Goal: Contribute content

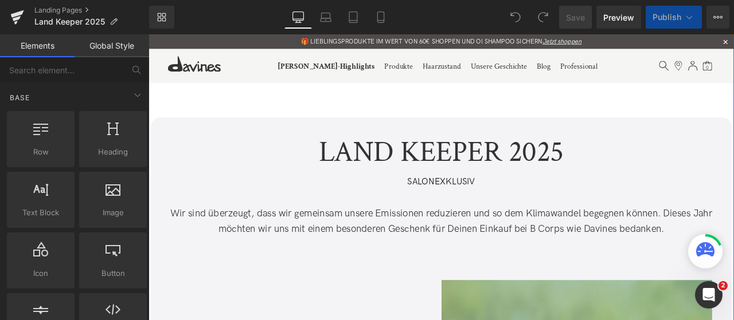
scroll to position [80, 0]
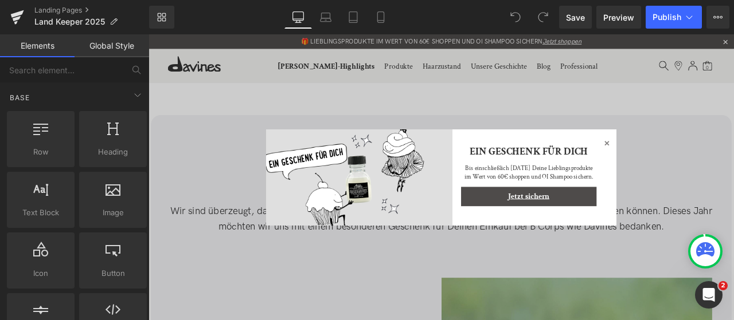
click at [686, 159] on icon at bounding box center [691, 164] width 14 height 14
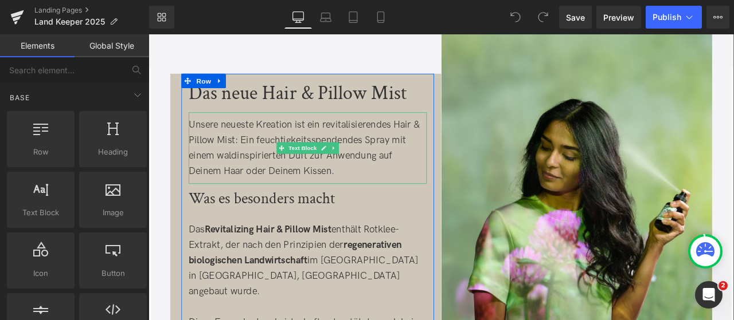
scroll to position [389, 0]
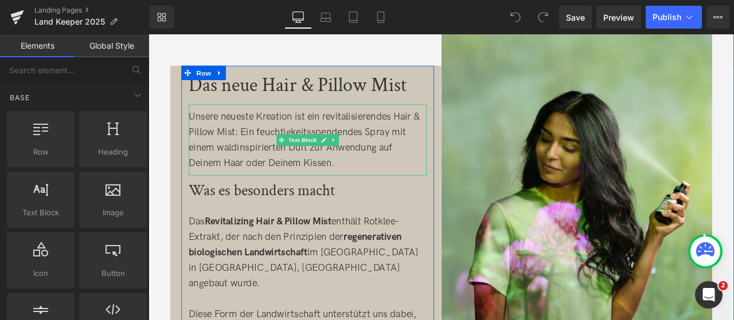
click at [401, 148] on div "Unsere neueste Kreation ist ein revitalisierendes Hair & Pillow Mist: Ein feuch…" at bounding box center [337, 159] width 282 height 73
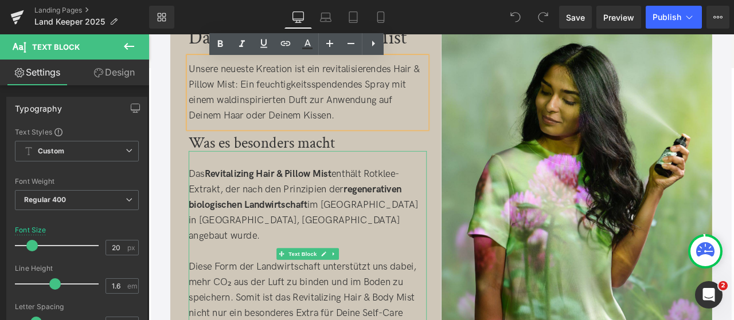
scroll to position [447, 0]
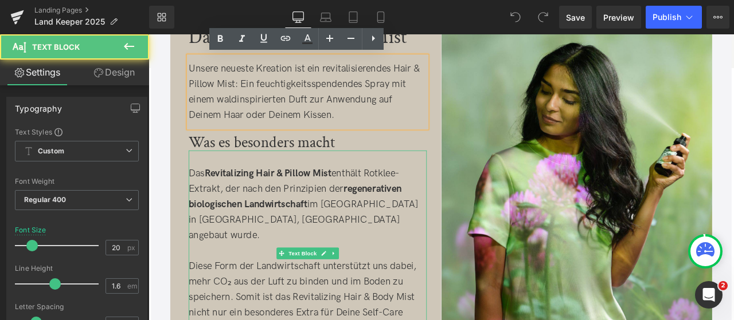
click at [210, 198] on p "Das Revitalizing Hair & Pillow Mist enthält Rotklee-Extrakt, der nach den Prinz…" at bounding box center [337, 236] width 282 height 92
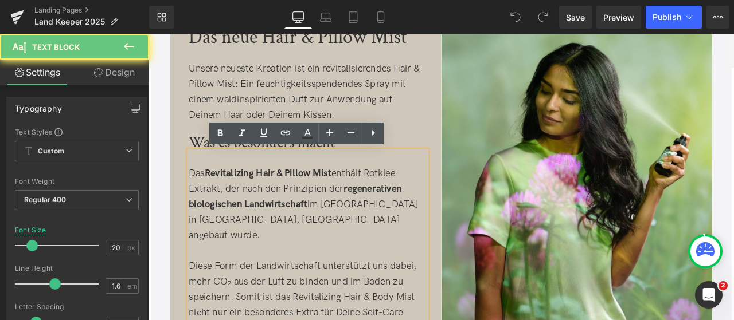
click at [210, 198] on p "Das Revitalizing Hair & Pillow Mist enthält Rotklee-Extrakt, der nach den Prinz…" at bounding box center [337, 236] width 282 height 92
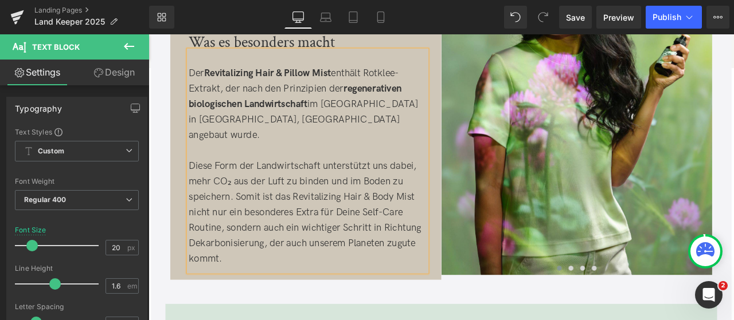
scroll to position [570, 0]
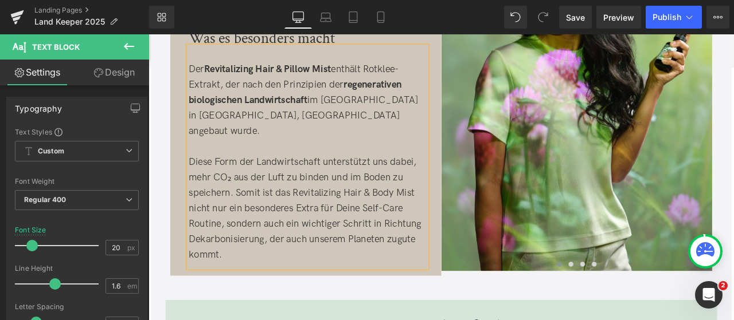
click at [315, 202] on p "Diese Form der Landwirtschaft unterstützt uns dabei, mehr CO₂ aus der Luft zu b…" at bounding box center [337, 241] width 282 height 128
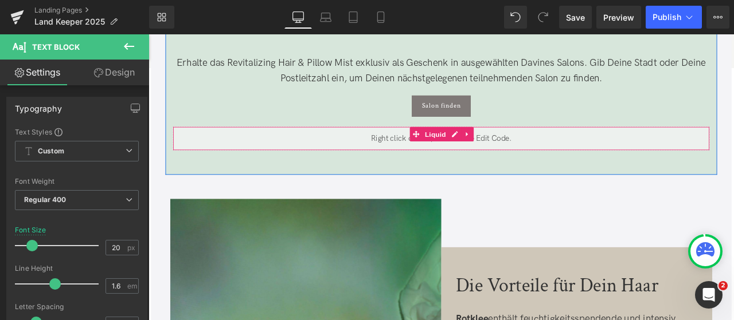
scroll to position [928, 0]
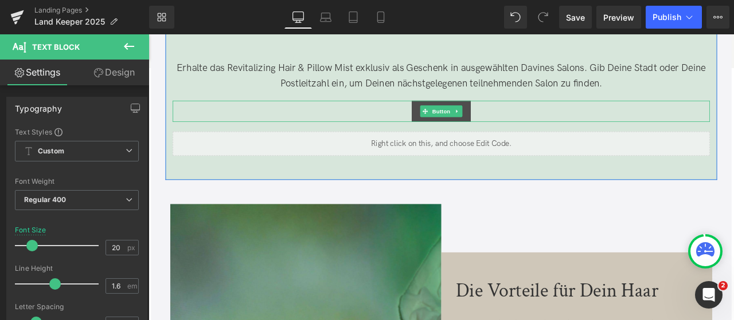
click at [490, 113] on div at bounding box center [495, 114] width 636 height 3
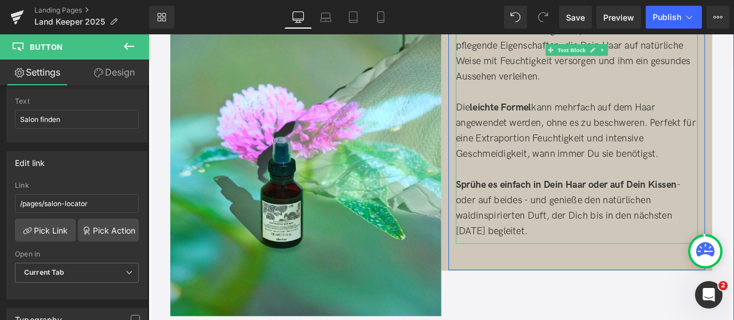
scroll to position [1277, 0]
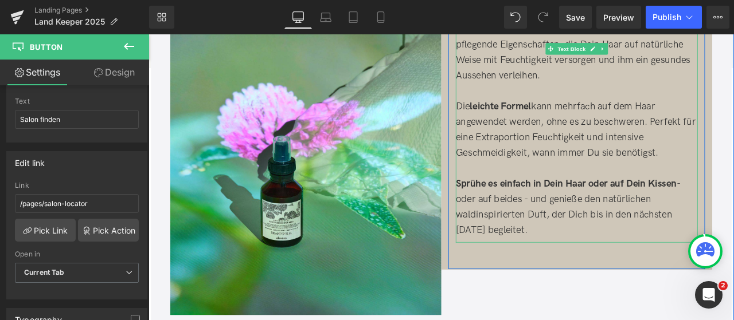
click at [557, 205] on strong "Sprühe es einfach in Dein Haar oder auf Dein Kissen" at bounding box center [642, 212] width 261 height 14
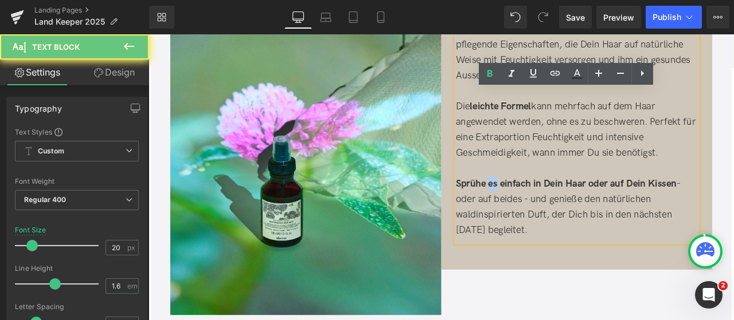
click at [557, 205] on strong "Sprühe es einfach in Dein Haar oder auf Dein Kissen" at bounding box center [642, 212] width 261 height 14
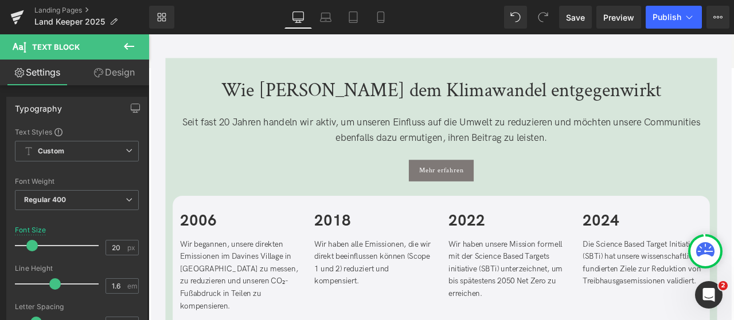
scroll to position [1615, 0]
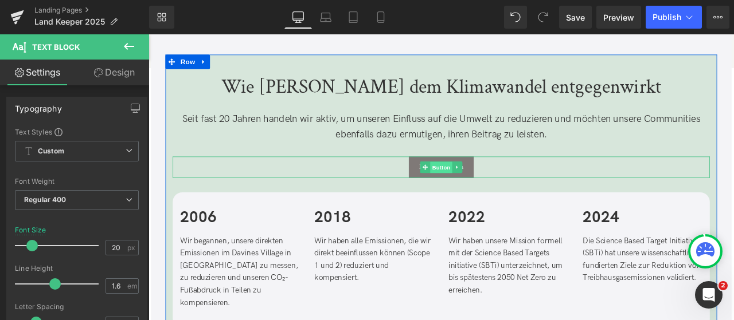
click at [491, 186] on span "Button" at bounding box center [495, 193] width 26 height 14
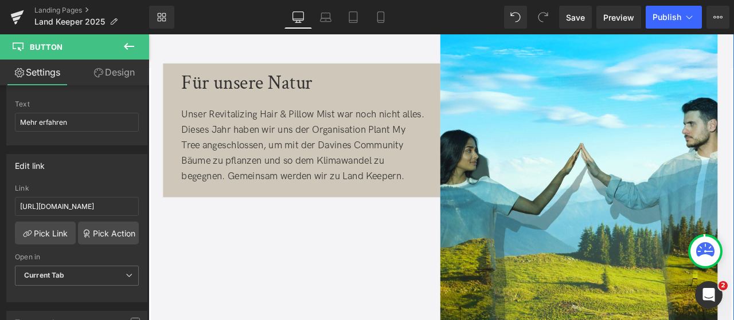
scroll to position [2597, 0]
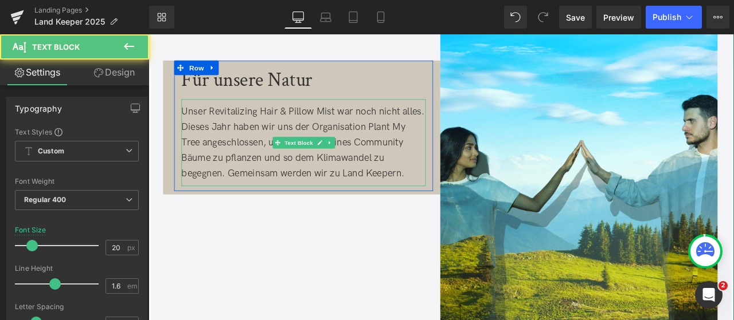
click at [276, 167] on span "Unser Revitalizing Hair & Pillow Mist war noch nicht alles. Dieses Jahr haben w…" at bounding box center [331, 162] width 288 height 87
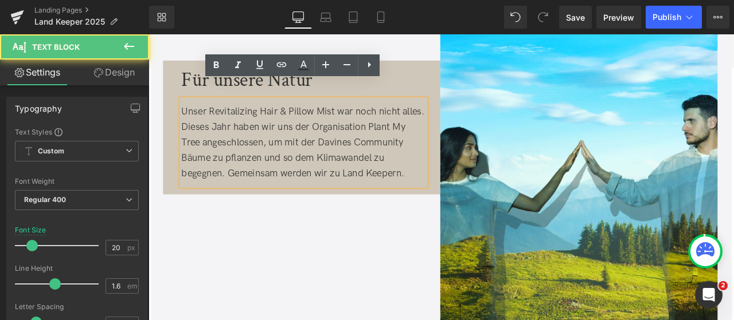
click at [304, 142] on span "Unser Revitalizing Hair & Pillow Mist war noch nicht alles. Dieses Jahr haben w…" at bounding box center [331, 162] width 288 height 87
click at [316, 141] on span "Unser Revitalizing Hair & Pillow Mist war noch nicht alles. Dieses Jahr haben w…" at bounding box center [331, 162] width 288 height 87
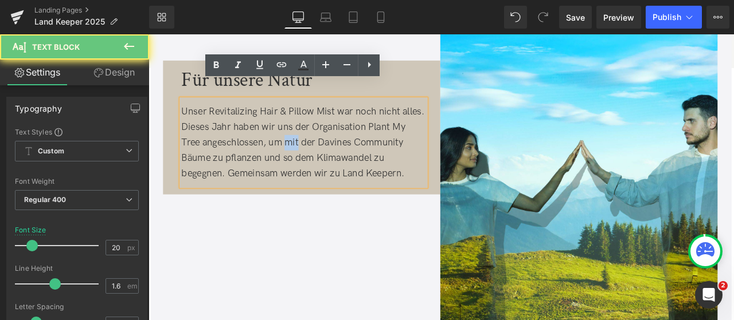
click at [316, 141] on span "Unser Revitalizing Hair & Pillow Mist war noch nicht alles. Dieses Jahr haben w…" at bounding box center [331, 162] width 288 height 87
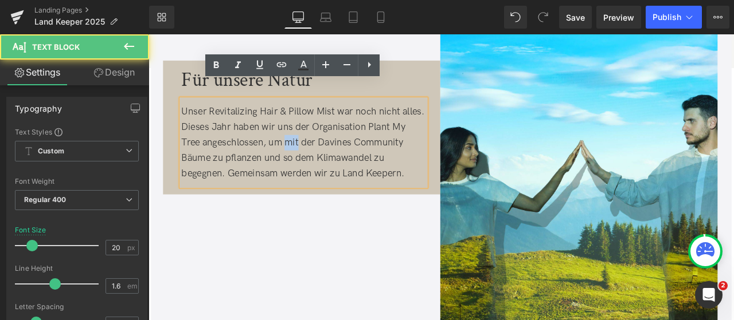
click at [309, 142] on span "Unser Revitalizing Hair & Pillow Mist war noch nicht alles. Dieses Jahr haben w…" at bounding box center [331, 162] width 288 height 87
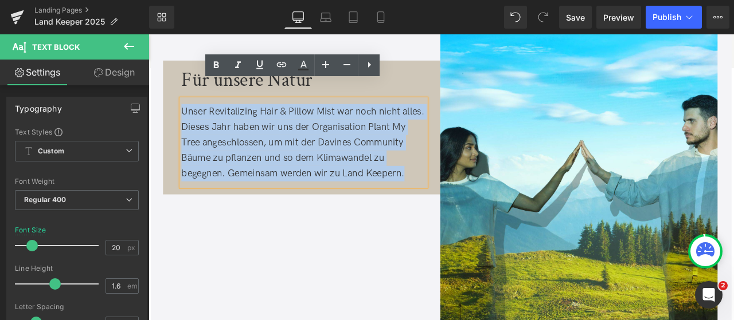
drag, startPoint x: 451, startPoint y: 180, endPoint x: 186, endPoint y: 108, distance: 274.9
click at [187, 119] on span "Unser Revitalizing Hair & Pillow Mist war noch nicht alles. Dieses Jahr haben w…" at bounding box center [331, 162] width 288 height 87
copy span "Unser Revitalizing Hair & Pillow Mist war noch nicht alles. Dieses Jahr haben w…"
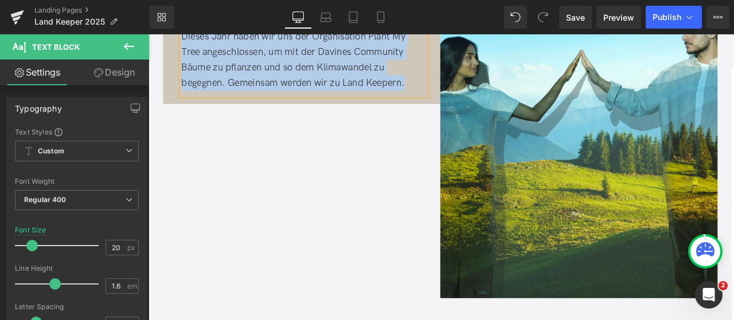
scroll to position [2705, 0]
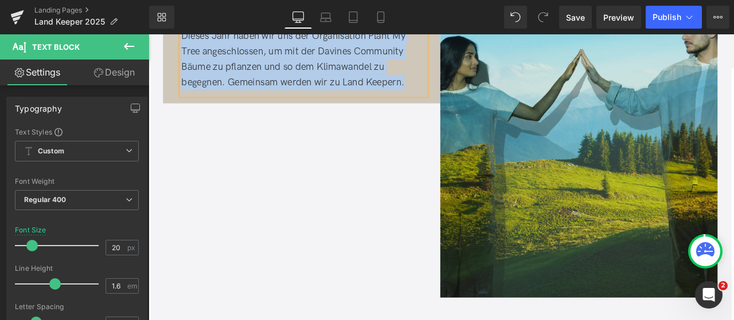
click at [568, 238] on img at bounding box center [658, 100] width 328 height 493
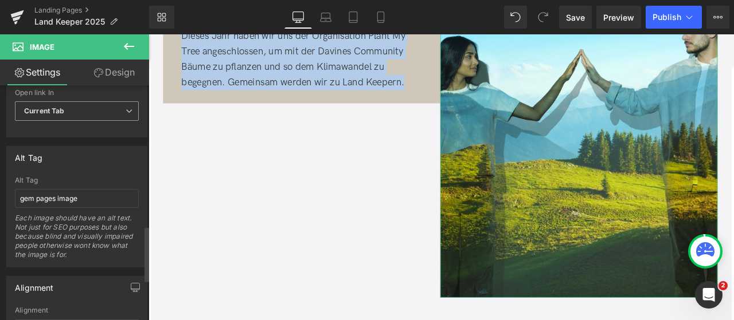
scroll to position [600, 0]
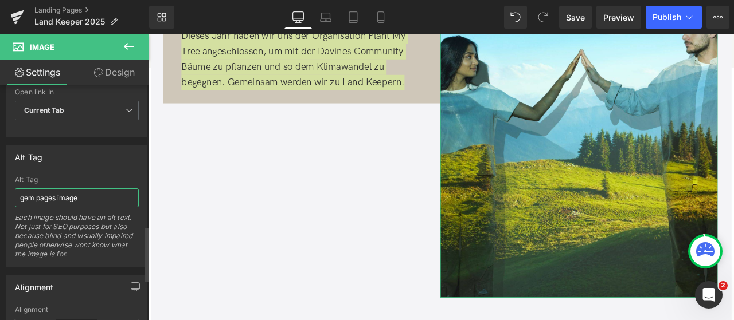
drag, startPoint x: 107, startPoint y: 196, endPoint x: 0, endPoint y: 193, distance: 106.7
click at [0, 193] on div "Alt Tag gem pages image Alt Tag gem pages image Each image should have an alt t…" at bounding box center [77, 202] width 154 height 130
type input "Davines Deutschland Land Keeper"
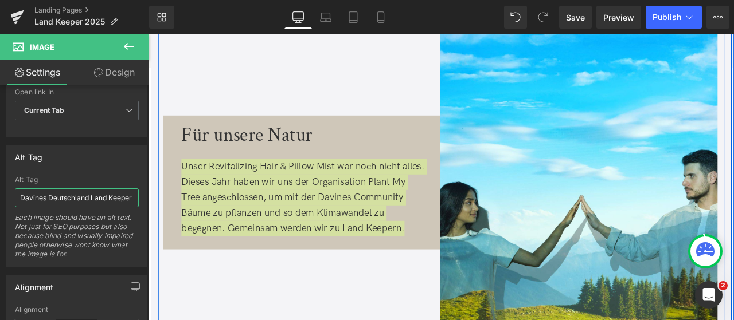
scroll to position [2525, 0]
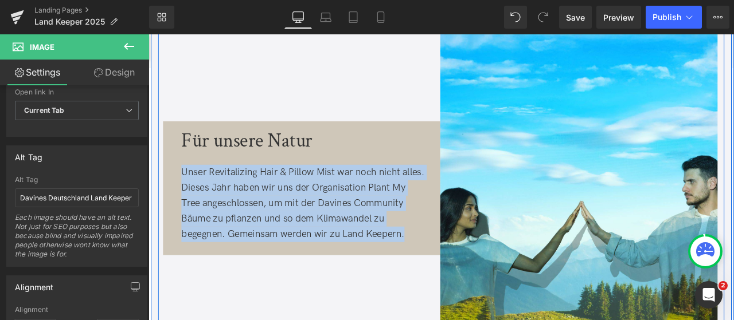
click at [306, 241] on div "Unser Revitalizing Hair & Pillow Mist war noch nicht alles. Dieses Jahr haben w…" at bounding box center [331, 235] width 289 height 92
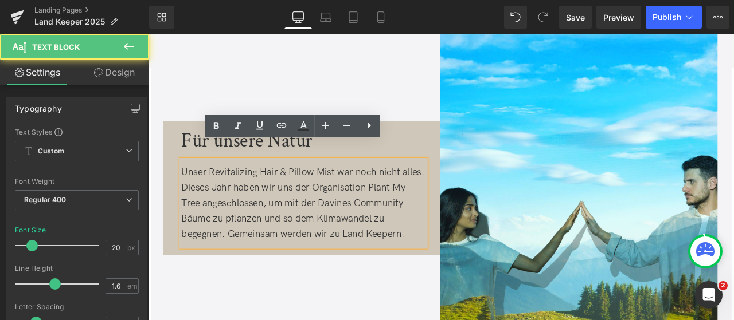
click at [309, 210] on span "Unser Revitalizing Hair & Pillow Mist war noch nicht alles. Dieses Jahr haben w…" at bounding box center [331, 234] width 288 height 87
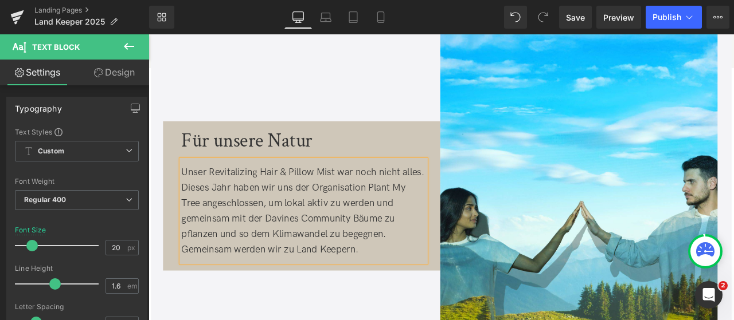
click at [262, 247] on span "Unser Revitalizing Hair & Pillow Mist war noch nicht alles. Dieses Jahr haben w…" at bounding box center [331, 243] width 288 height 105
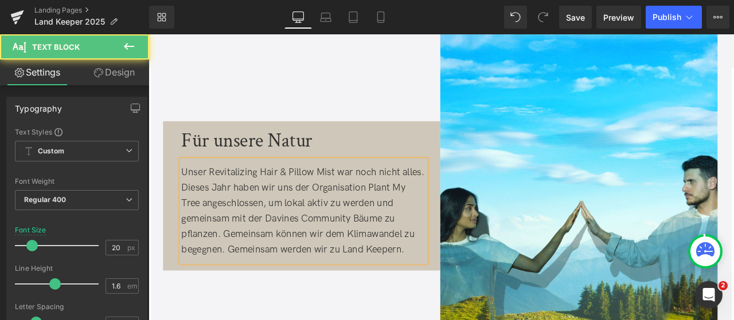
click at [458, 254] on span "Unser Revitalizing Hair & Pillow Mist war noch nicht alles. Dieses Jahr haben w…" at bounding box center [331, 243] width 288 height 105
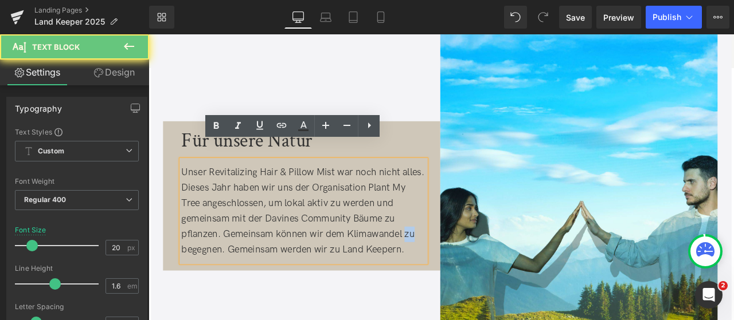
click at [458, 254] on span "Unser Revitalizing Hair & Pillow Mist war noch nicht alles. Dieses Jahr haben w…" at bounding box center [331, 243] width 288 height 105
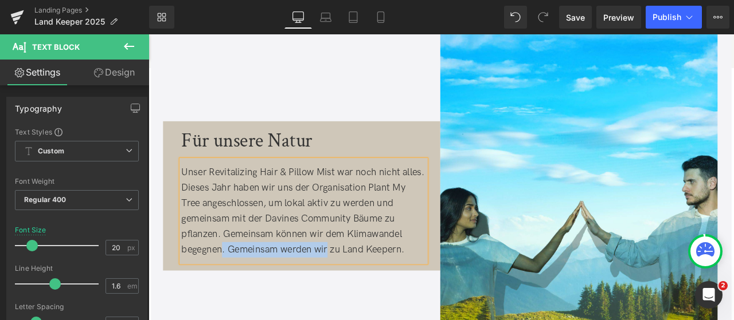
drag, startPoint x: 234, startPoint y: 271, endPoint x: 358, endPoint y: 271, distance: 123.8
click at [358, 271] on span "Unser Revitalizing Hair & Pillow Mist war noch nicht alles. Dieses Jahr haben w…" at bounding box center [331, 243] width 288 height 105
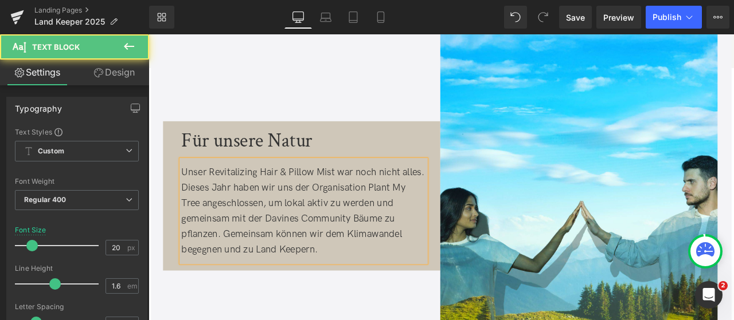
click at [358, 271] on div "Unser Revitalizing Hair & Pillow Mist war noch nicht alles. Dieses Jahr haben w…" at bounding box center [331, 244] width 289 height 110
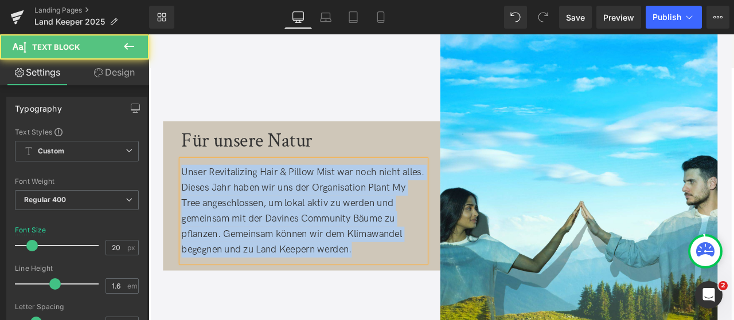
drag, startPoint x: 420, startPoint y: 262, endPoint x: 154, endPoint y: 141, distance: 291.7
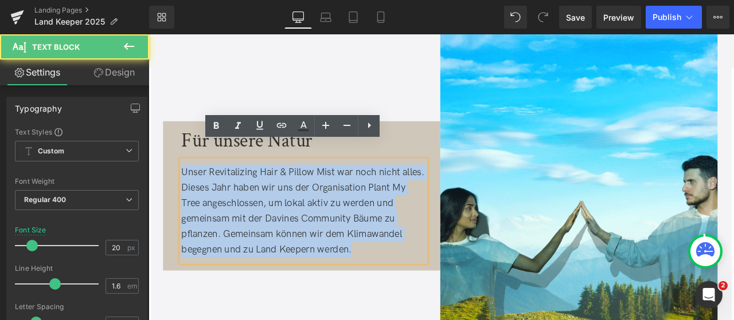
copy span "Unser Revitalizing Hair & Pillow Mist war noch nicht alles. Dieses Jahr haben w…"
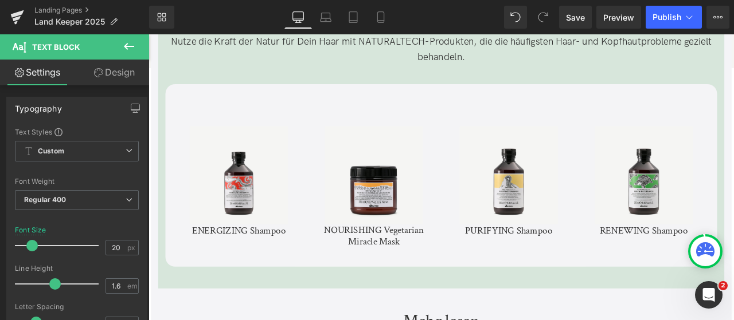
scroll to position [3123, 0]
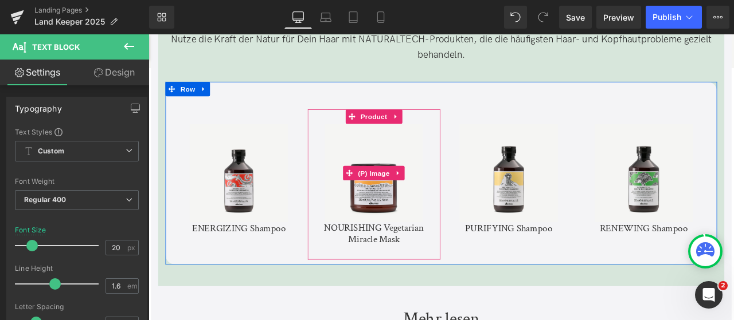
click at [413, 193] on img at bounding box center [415, 198] width 116 height 116
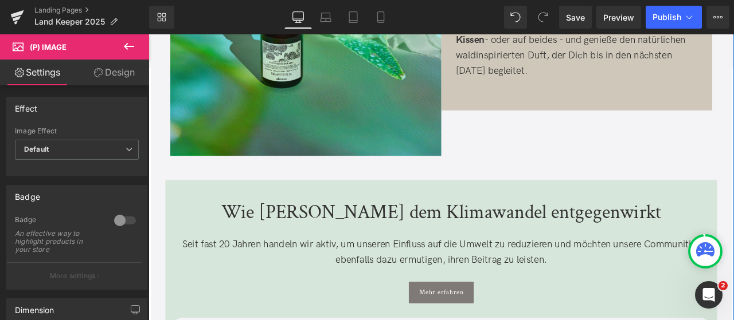
scroll to position [1326, 0]
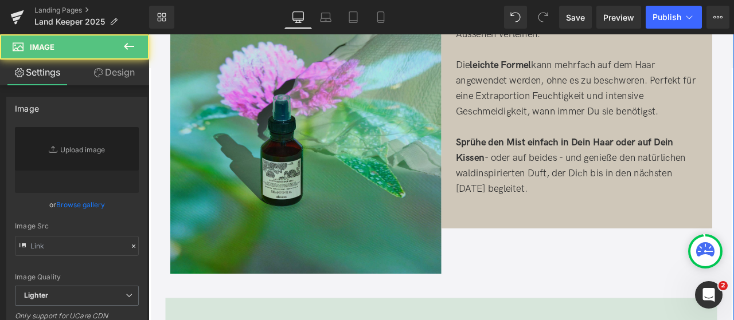
type input "[URL][DOMAIN_NAME]"
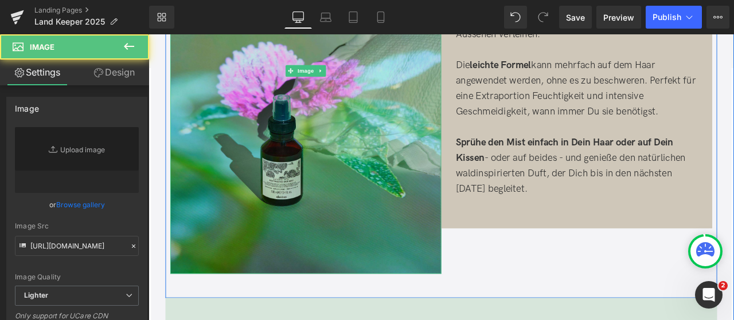
click at [344, 170] on img at bounding box center [334, 78] width 321 height 482
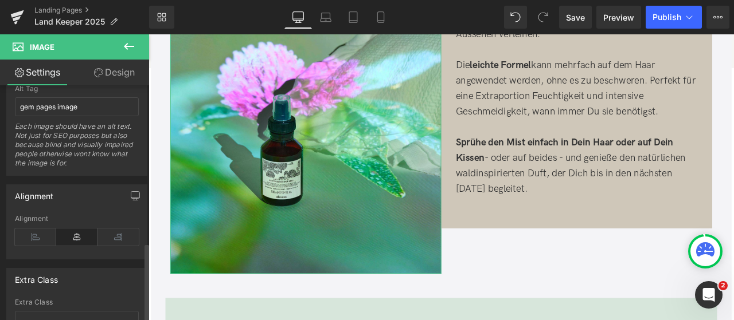
scroll to position [691, 0]
drag, startPoint x: 99, startPoint y: 97, endPoint x: 0, endPoint y: 96, distance: 99.2
click at [0, 96] on div "Alt Tag gem pages image Alt Tag gem pages image Each image should have an alt t…" at bounding box center [77, 110] width 154 height 130
type input "Davines Land Keeper Revitalizing Hair & Pillow Mist"
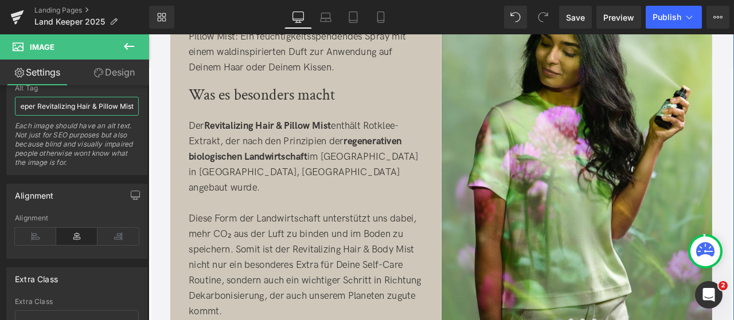
scroll to position [476, 0]
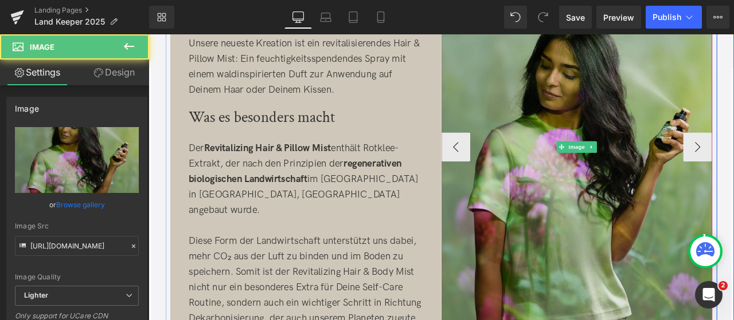
click at [545, 150] on img at bounding box center [655, 168] width 321 height 482
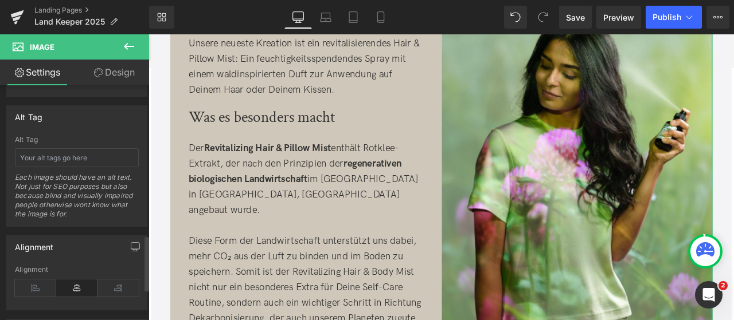
scroll to position [640, 0]
click at [58, 151] on input "text" at bounding box center [77, 157] width 124 height 19
type input "Frau, die den Revitalizing Hair & Pillow Mist aufsprüht"
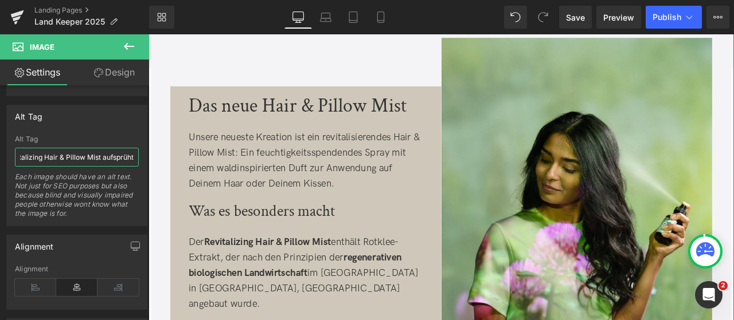
scroll to position [365, 0]
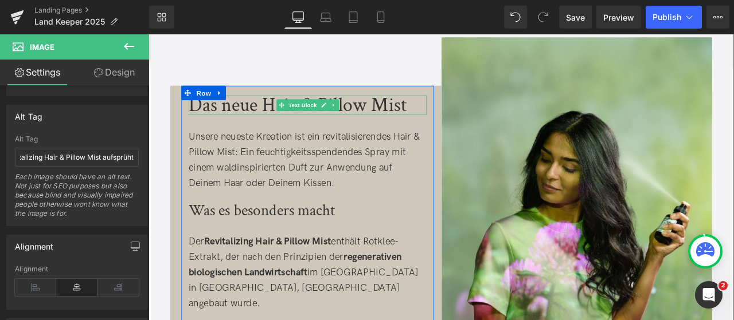
click at [208, 122] on div "Das neue Hair & Pillow Mist" at bounding box center [337, 118] width 282 height 23
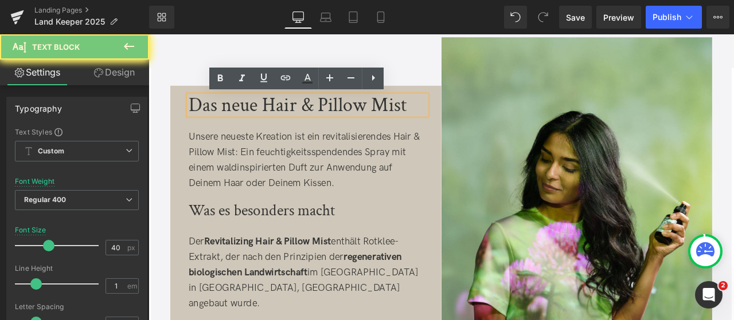
click at [208, 122] on div "Das neue Hair & Pillow Mist" at bounding box center [337, 118] width 282 height 23
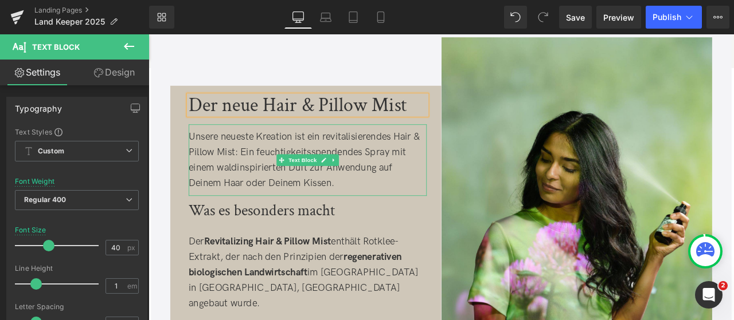
click at [433, 157] on div "Unsere neueste Kreation ist ein revitalisierendes Hair & Pillow Mist: Ein feuch…" at bounding box center [337, 183] width 282 height 73
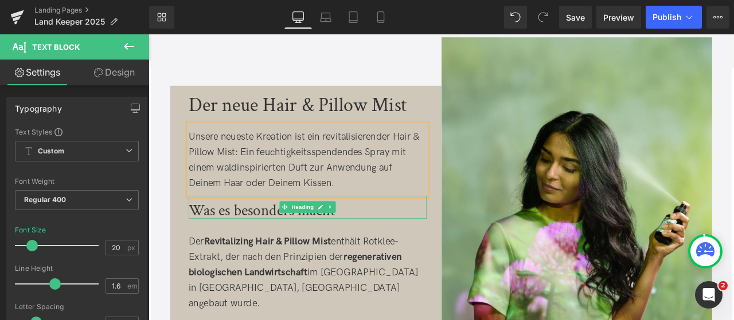
click at [236, 245] on h3 "Was es besonders macht" at bounding box center [337, 244] width 282 height 18
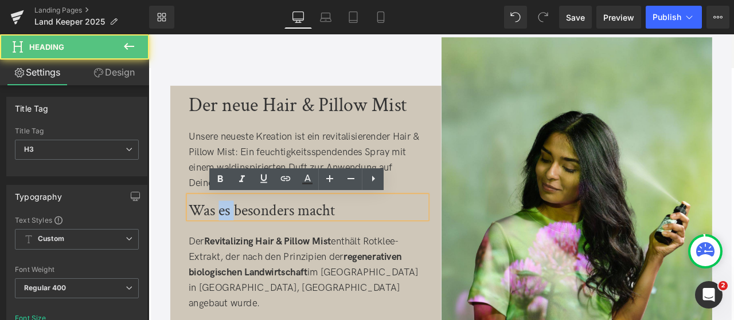
click at [236, 245] on h3 "Was es besonders macht" at bounding box center [337, 244] width 282 height 18
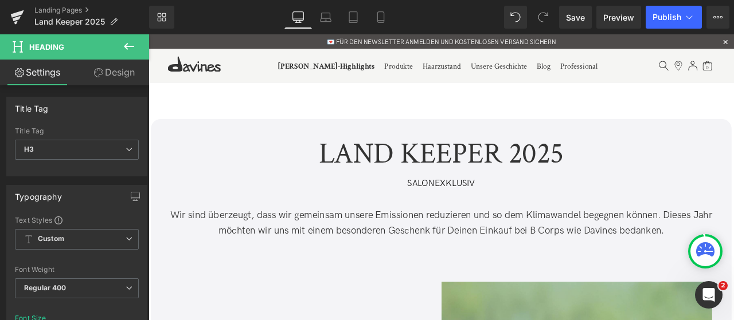
scroll to position [74, 0]
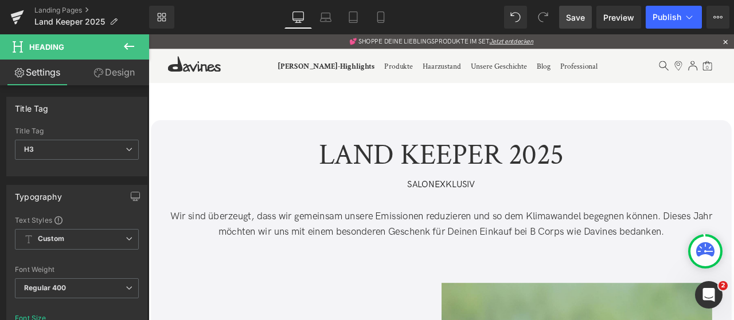
click at [570, 10] on link "Save" at bounding box center [575, 17] width 33 height 23
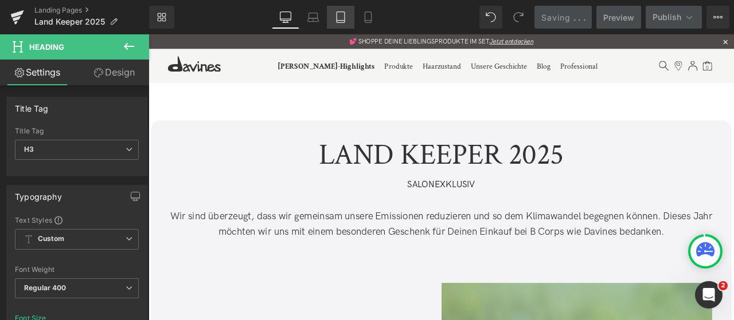
click at [345, 19] on icon at bounding box center [341, 17] width 8 height 11
type input "100"
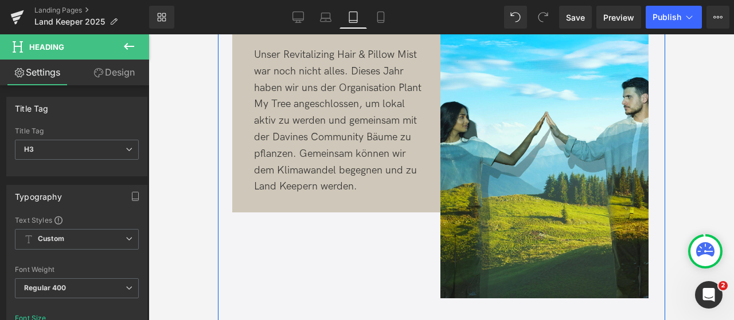
scroll to position [2814, 0]
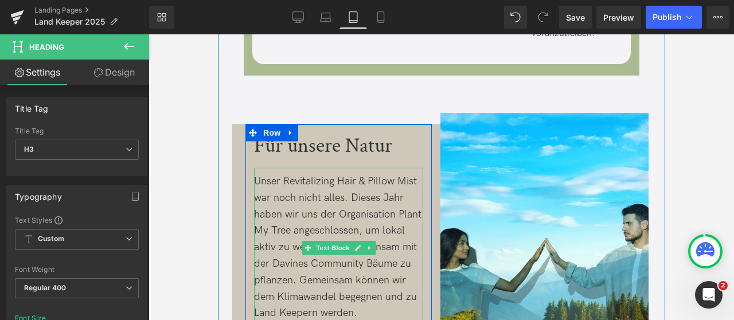
click at [388, 237] on div "Unser Revitalizing Hair & Pillow Mist war noch nicht alles. Dieses Jahr haben w…" at bounding box center [337, 248] width 169 height 148
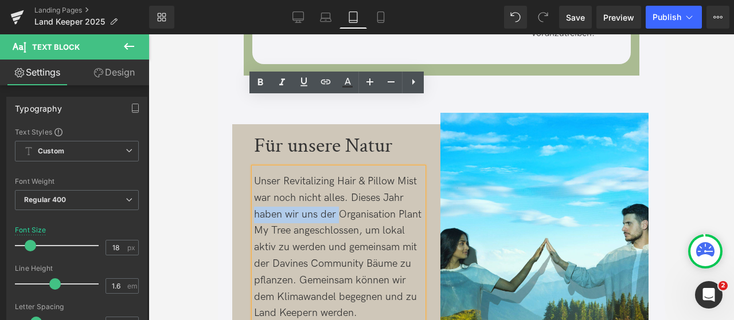
drag, startPoint x: 253, startPoint y: 142, endPoint x: 339, endPoint y: 148, distance: 86.2
click at [339, 175] on span "Unser Revitalizing Hair & Pillow Mist war noch nicht alles. Dieses Jahr haben w…" at bounding box center [336, 247] width 167 height 144
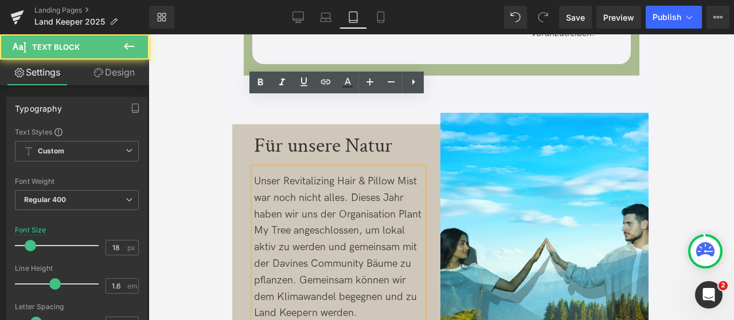
click at [366, 202] on div "Unser Revitalizing Hair & Pillow Mist war noch nicht alles. Dieses Jahr haben w…" at bounding box center [337, 248] width 169 height 148
click at [361, 238] on div "Unser Revitalizing Hair & Pillow Mist war noch nicht alles. Dieses Jahr haben w…" at bounding box center [337, 248] width 169 height 148
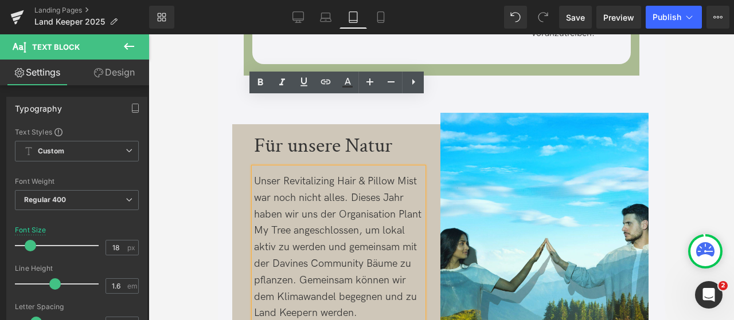
scroll to position [3204, 0]
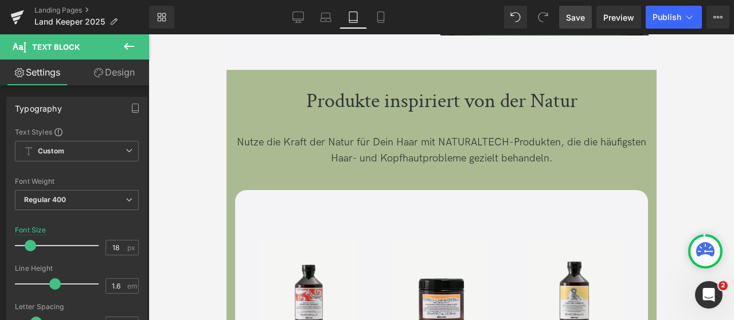
drag, startPoint x: 572, startPoint y: 22, endPoint x: 195, endPoint y: 30, distance: 376.1
click at [572, 22] on span "Save" at bounding box center [575, 17] width 19 height 12
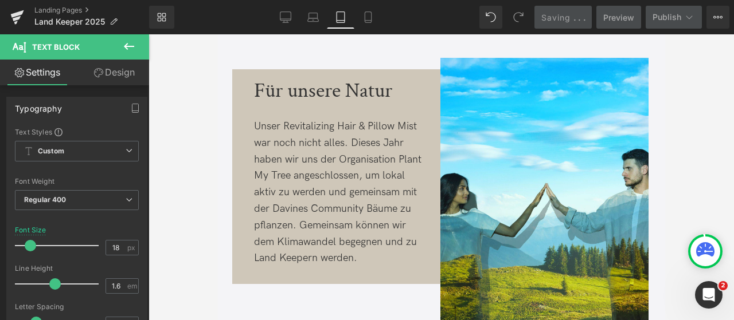
scroll to position [2869, 0]
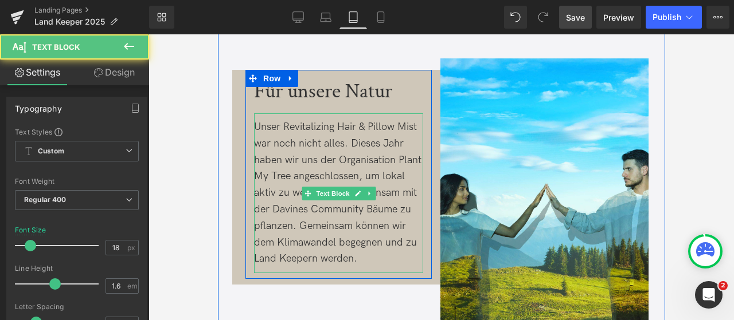
click at [327, 121] on span "Unser Revitalizing Hair & Pillow Mist war noch nicht alles. Dieses Jahr haben w…" at bounding box center [336, 193] width 167 height 144
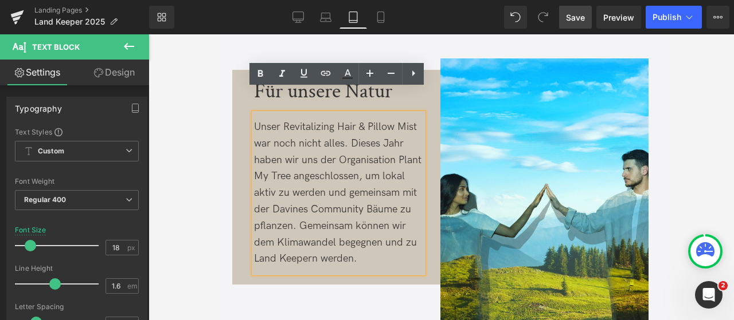
click at [340, 121] on span "Unser Revitalizing Hair & Pillow Mist war noch nicht alles. Dieses Jahr haben w…" at bounding box center [336, 193] width 167 height 144
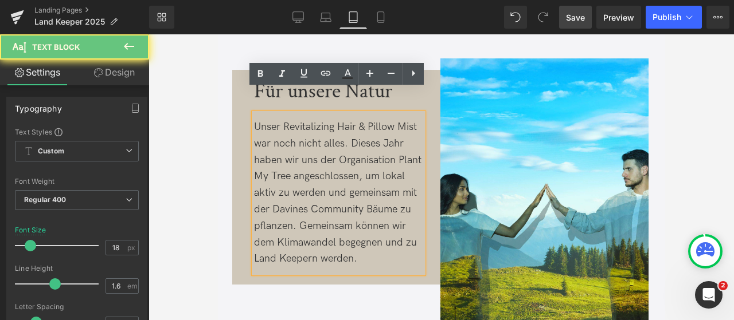
click at [336, 121] on span "Unser Revitalizing Hair & Pillow Mist war noch nicht alles. Dieses Jahr haben w…" at bounding box center [336, 193] width 167 height 144
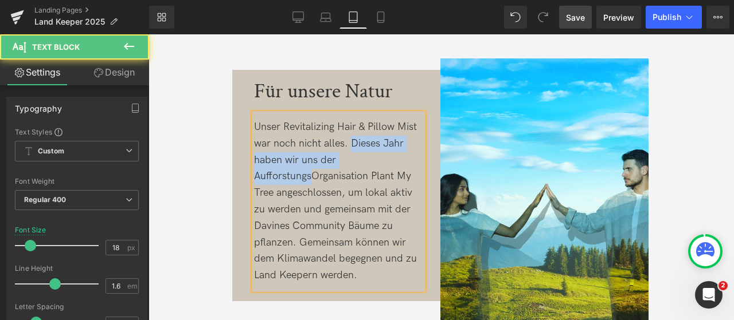
drag, startPoint x: 349, startPoint y: 73, endPoint x: 310, endPoint y: 112, distance: 55.9
click at [310, 121] on span "Unser Revitalizing Hair & Pillow Mist war noch nicht alles. Dieses Jahr haben w…" at bounding box center [334, 201] width 163 height 161
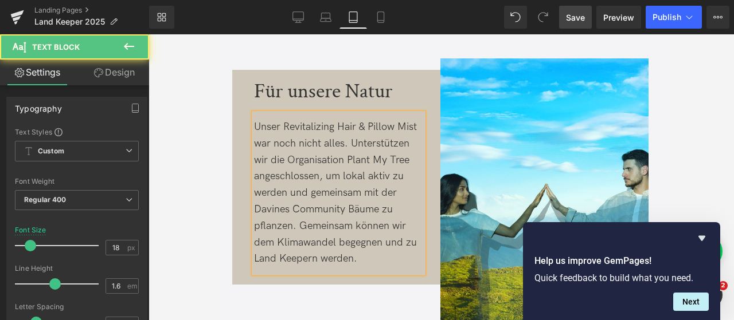
click at [304, 121] on span "Unser Revitalizing Hair & Pillow Mist war noch nicht alles. Unterstützen wir di…" at bounding box center [334, 193] width 163 height 144
click at [292, 121] on span "Unser Revitalizing Hair & Pillow Mist war noch nicht alles. Unterstützen wir di…" at bounding box center [335, 193] width 165 height 144
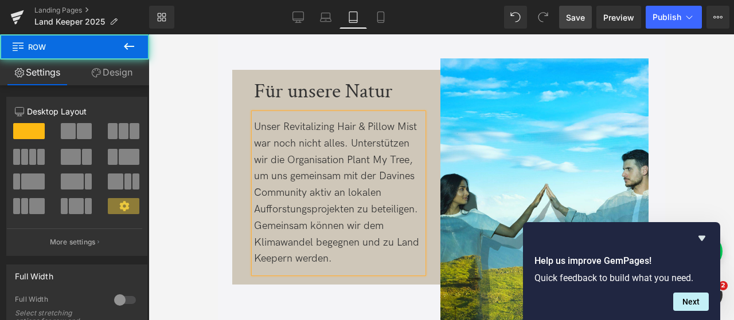
click at [366, 207] on div "Für unsere Natur Text Block Unser Revitalizing Hair & Pillow Mist war noch nich…" at bounding box center [338, 174] width 186 height 209
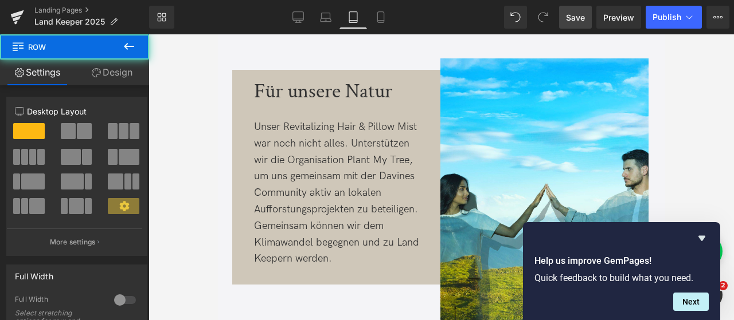
scroll to position [2850, 0]
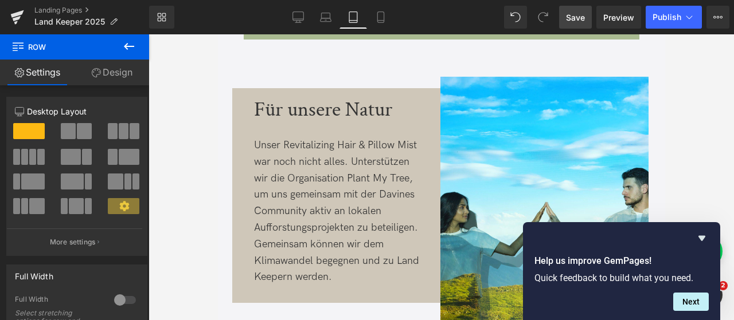
click at [580, 15] on span "Save" at bounding box center [575, 17] width 19 height 12
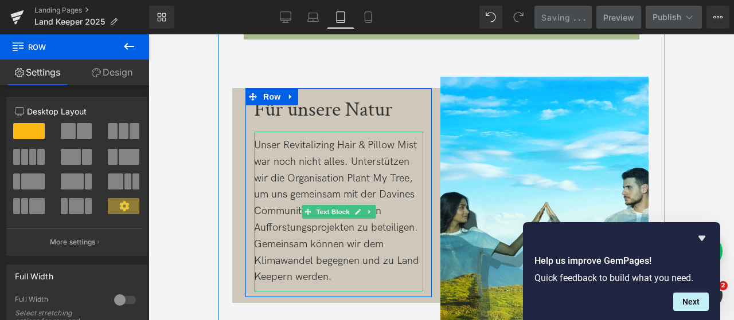
click at [357, 139] on span "Unser Revitalizing Hair & Pillow Mist war noch nicht alles. Unterstützen wir di…" at bounding box center [335, 211] width 165 height 144
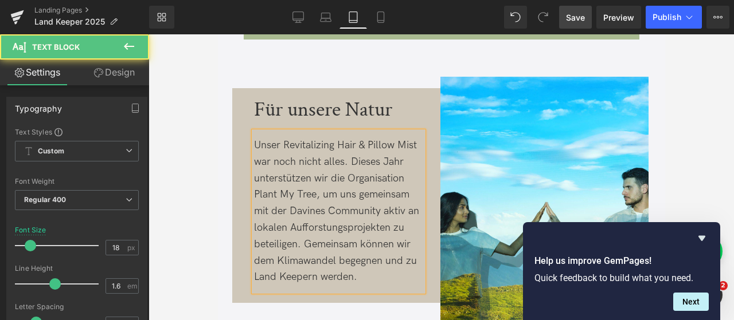
click at [342, 168] on div "Unser Revitalizing Hair & Pillow Mist war noch nicht alles. Dieses Jahr unterst…" at bounding box center [337, 212] width 169 height 148
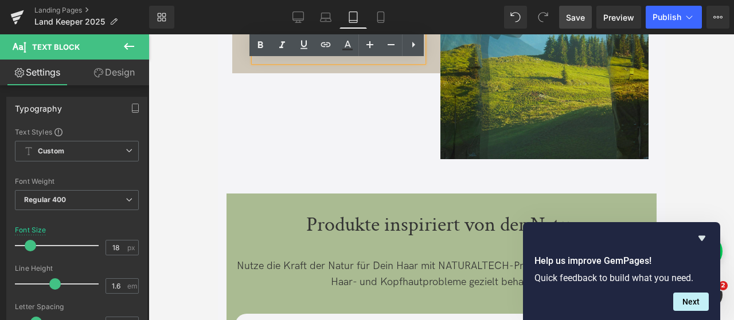
scroll to position [3082, 0]
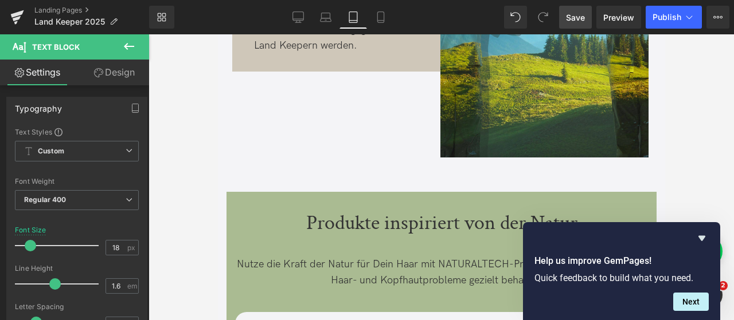
click at [574, 12] on span "Save" at bounding box center [575, 17] width 19 height 12
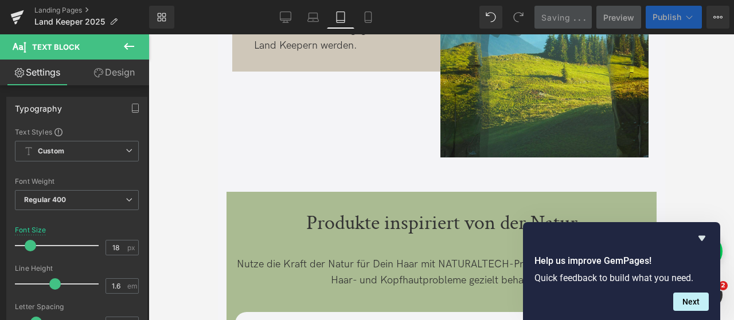
click at [684, 15] on icon at bounding box center [688, 16] width 11 height 11
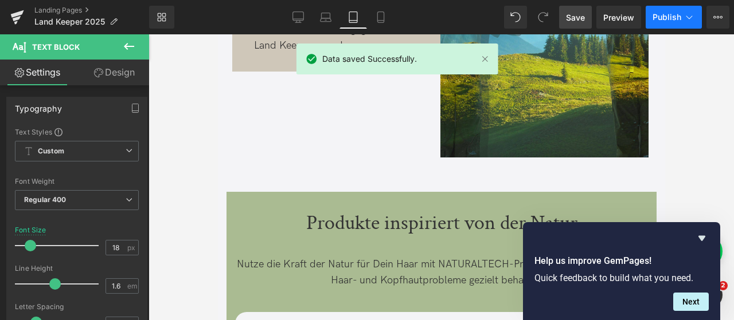
click at [693, 17] on icon at bounding box center [688, 16] width 11 height 11
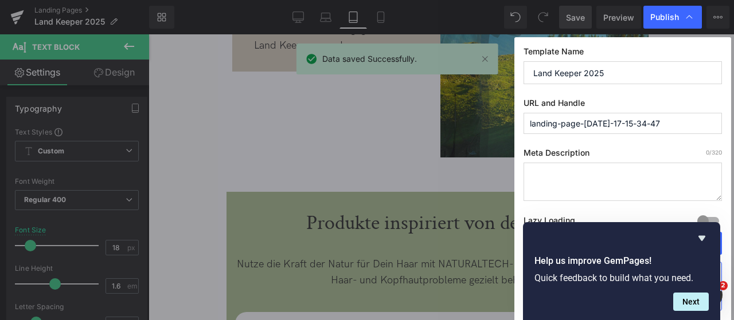
drag, startPoint x: 655, startPoint y: 121, endPoint x: 401, endPoint y: 123, distance: 254.0
click at [401, 123] on div "Publish Template Name Land Keeper 2025 URL and Handle landing-page-[DATE]-17-15…" at bounding box center [367, 160] width 734 height 320
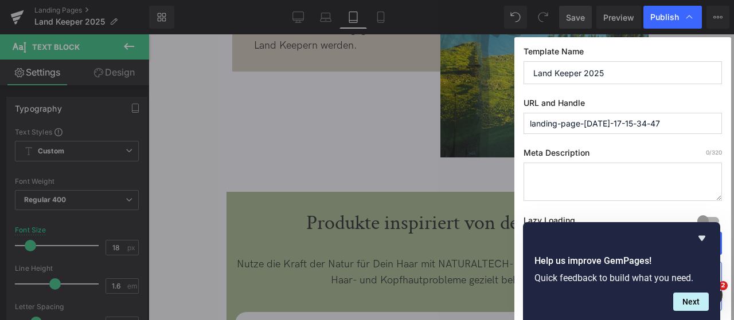
type input "a"
type input "land-keeper-2025"
click at [701, 238] on icon "Hide survey" at bounding box center [701, 238] width 7 height 5
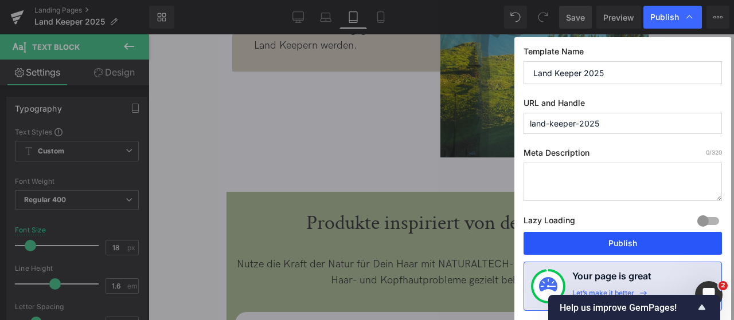
click at [614, 249] on button "Publish" at bounding box center [622, 243] width 198 height 23
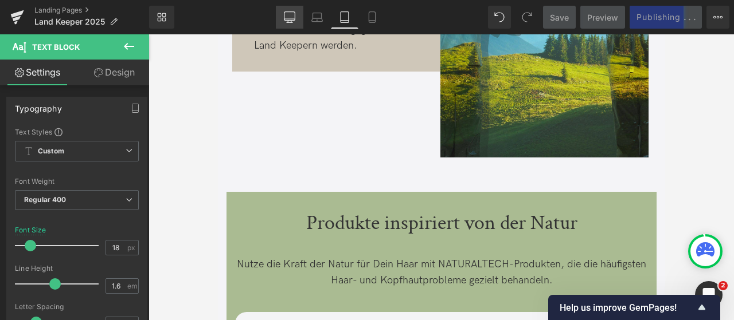
click at [296, 25] on link "Desktop" at bounding box center [290, 17] width 28 height 23
type input "20"
type input "100"
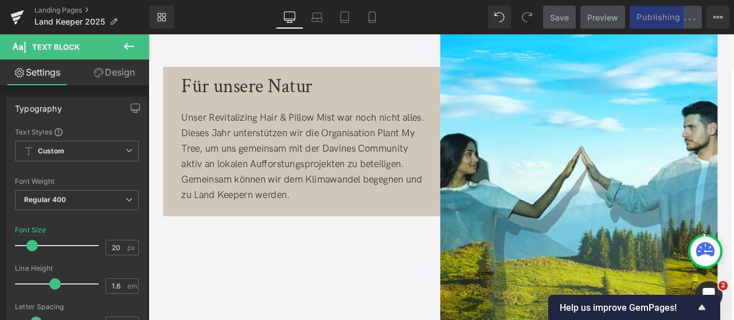
scroll to position [2556, 0]
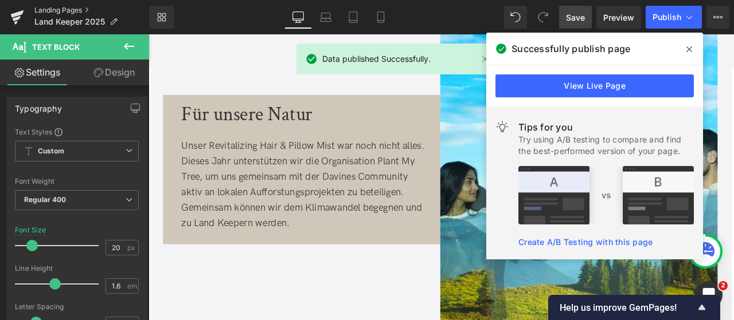
click at [58, 8] on link "Landing Pages" at bounding box center [91, 10] width 115 height 9
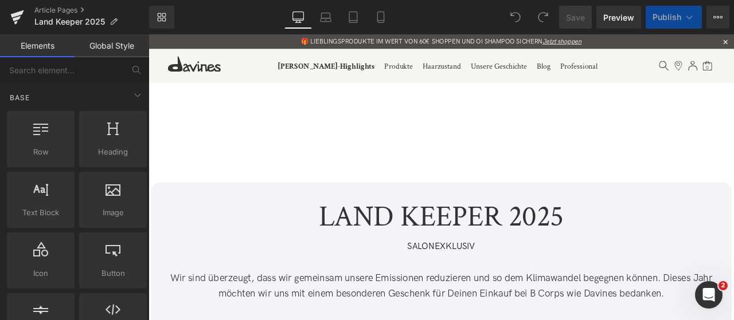
click at [683, 15] on icon at bounding box center [688, 16] width 11 height 11
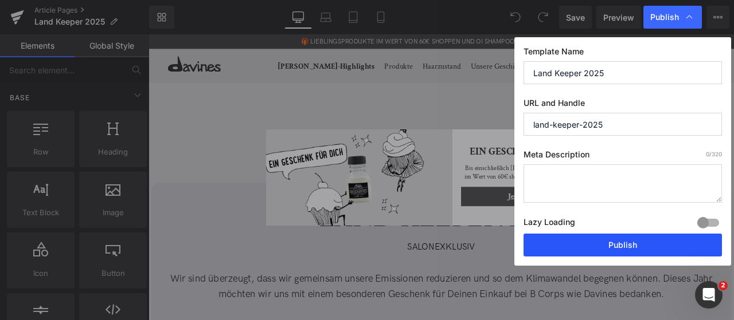
click at [596, 245] on button "Publish" at bounding box center [622, 245] width 198 height 23
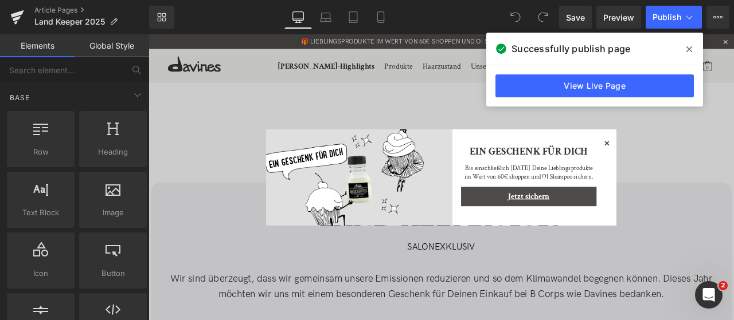
click at [695, 51] on span at bounding box center [689, 49] width 18 height 18
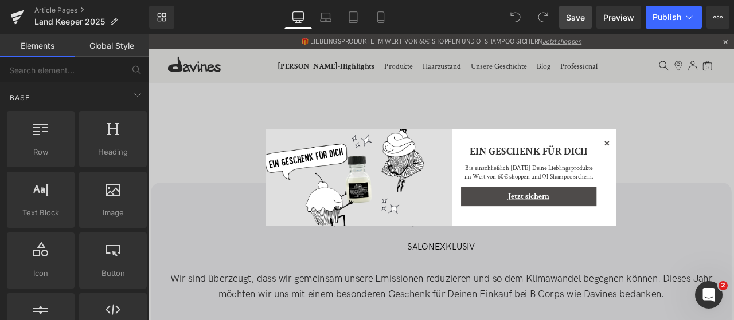
click at [580, 12] on span "Save" at bounding box center [575, 17] width 19 height 12
